Goal: Find specific page/section: Find specific page/section

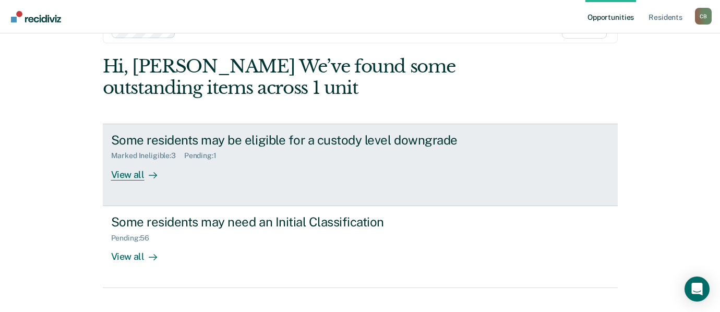
scroll to position [51, 0]
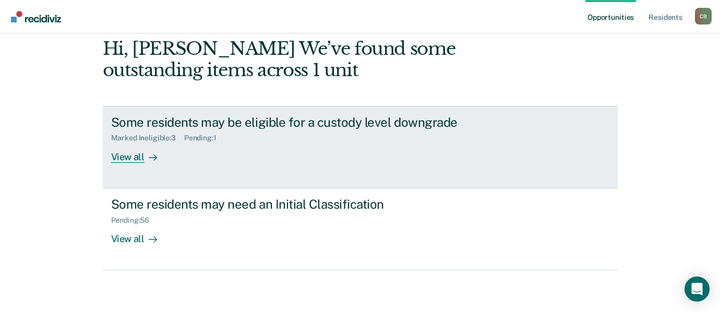
click at [124, 158] on div "View all" at bounding box center [140, 152] width 58 height 20
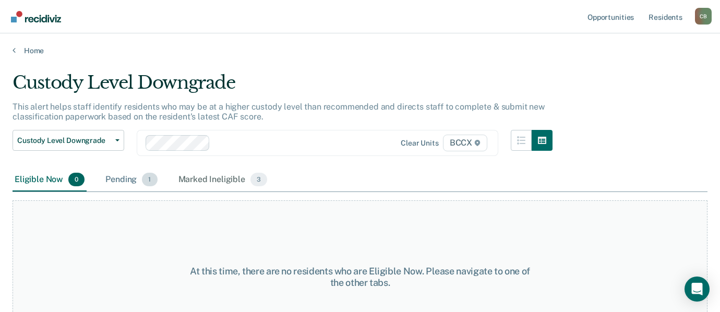
click at [120, 181] on div "Pending 1" at bounding box center [131, 179] width 56 height 23
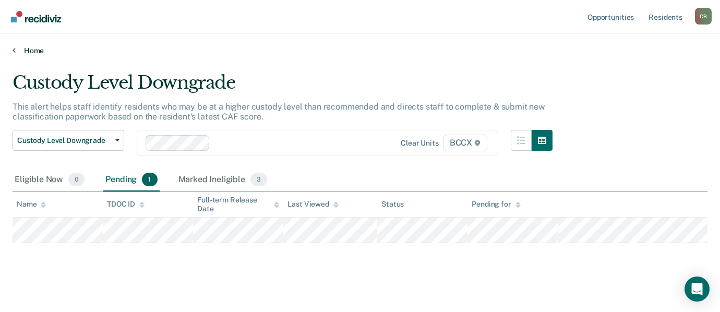
click at [29, 54] on link "Home" at bounding box center [360, 50] width 695 height 9
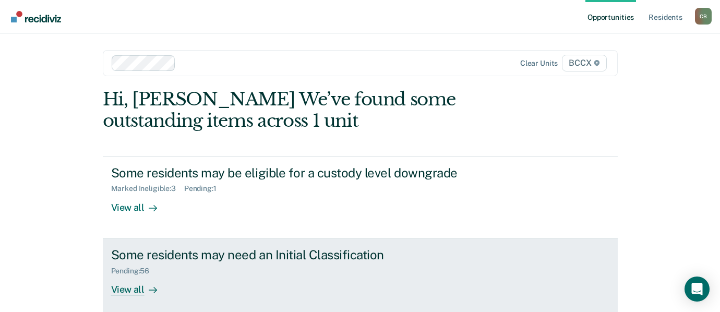
scroll to position [51, 0]
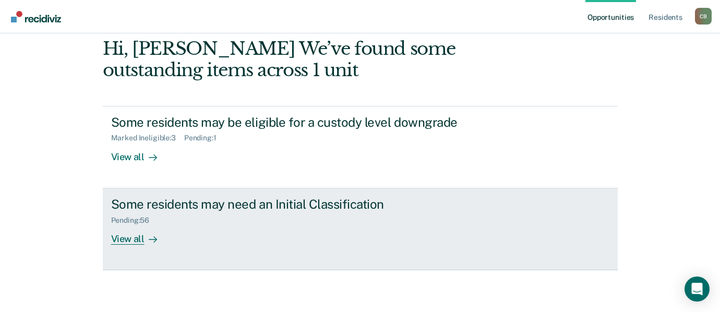
click at [117, 238] on div "View all" at bounding box center [140, 234] width 58 height 20
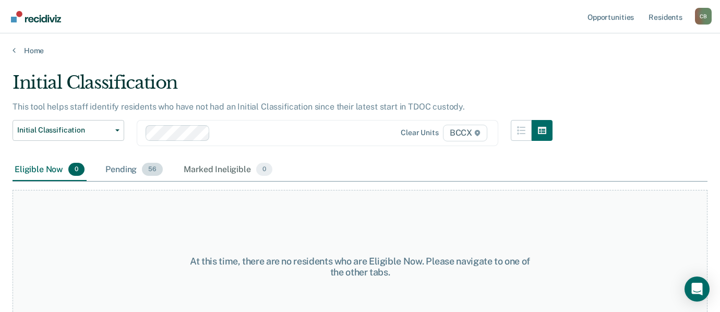
click at [128, 168] on div "Pending 56" at bounding box center [134, 170] width 62 height 23
